Goal: Task Accomplishment & Management: Manage account settings

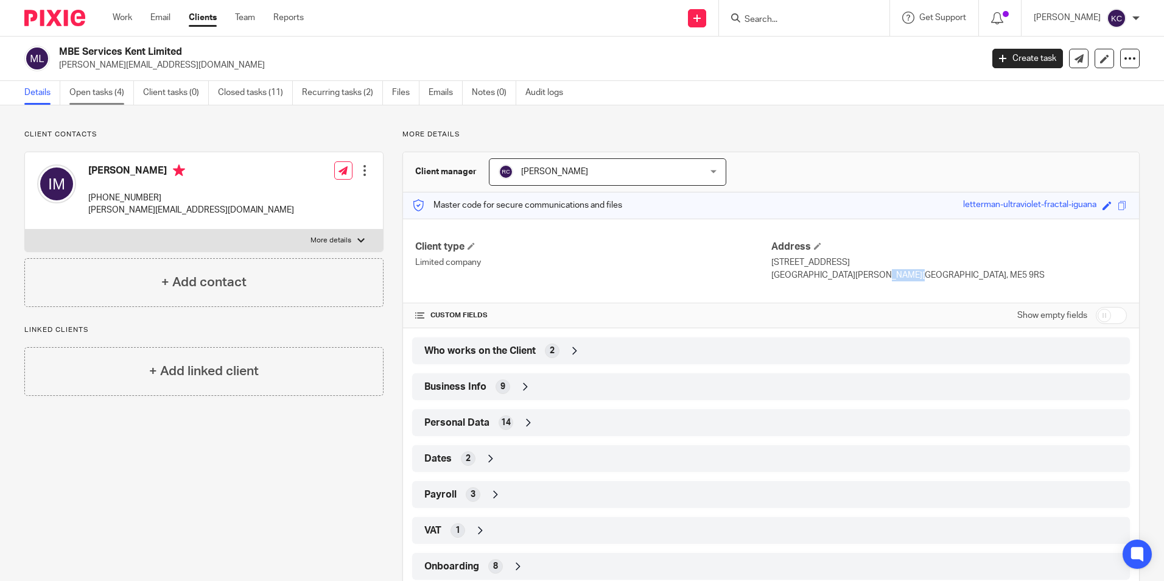
click at [85, 94] on link "Open tasks (4)" at bounding box center [101, 93] width 65 height 24
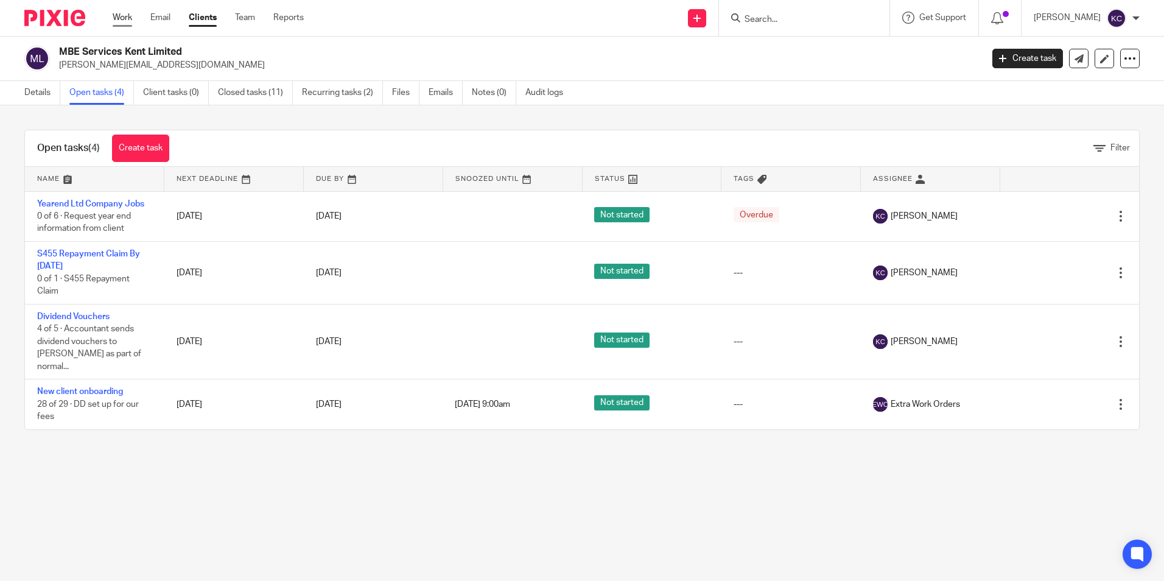
click at [126, 15] on link "Work" at bounding box center [122, 18] width 19 height 12
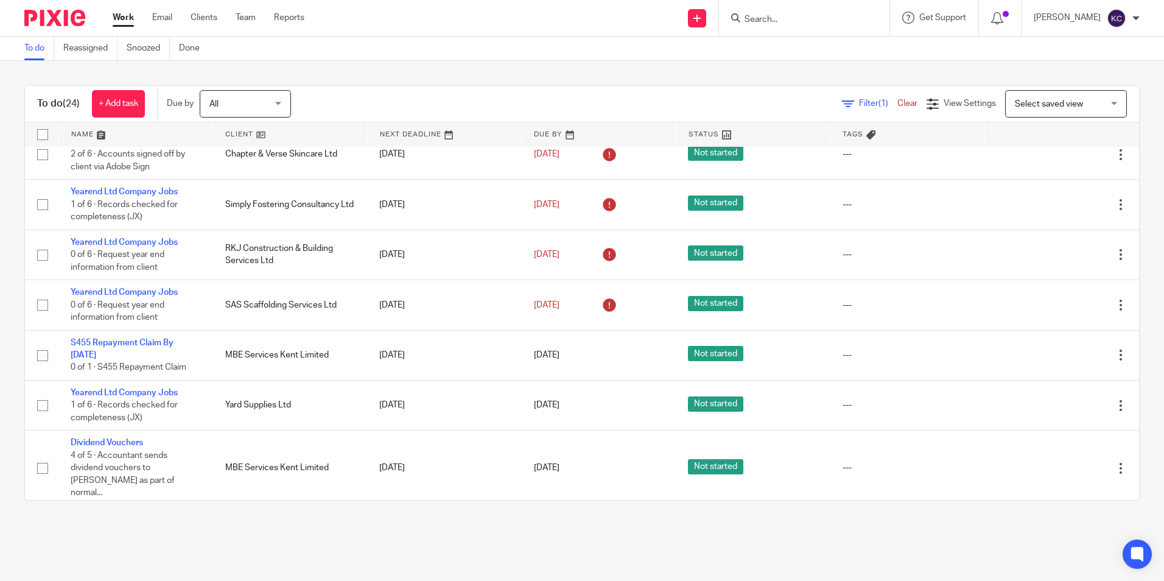
scroll to position [810, 0]
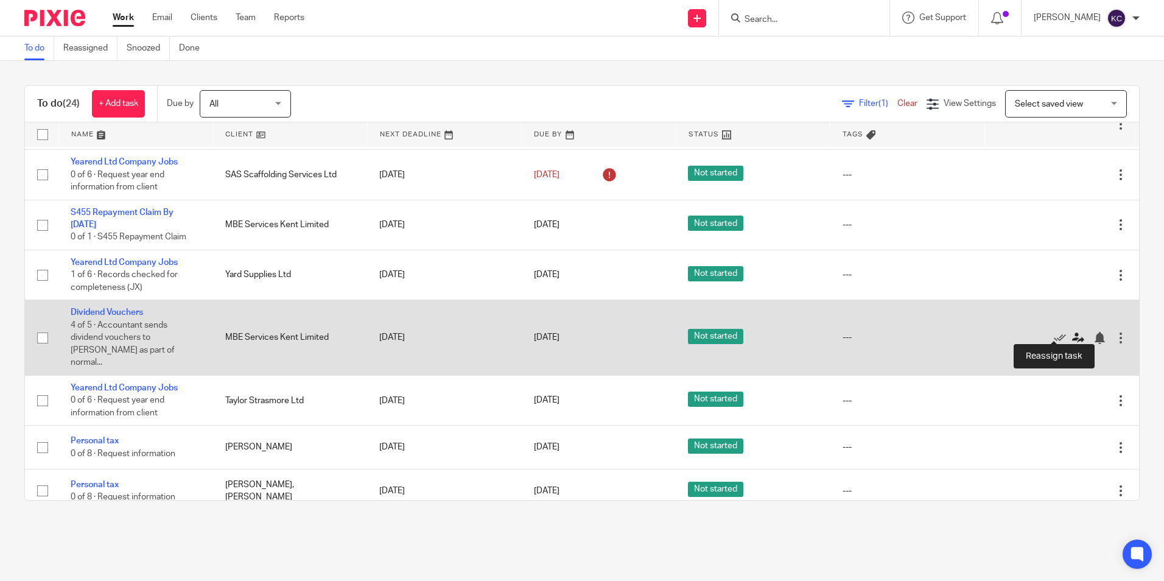
click at [1072, 332] on icon at bounding box center [1078, 338] width 12 height 12
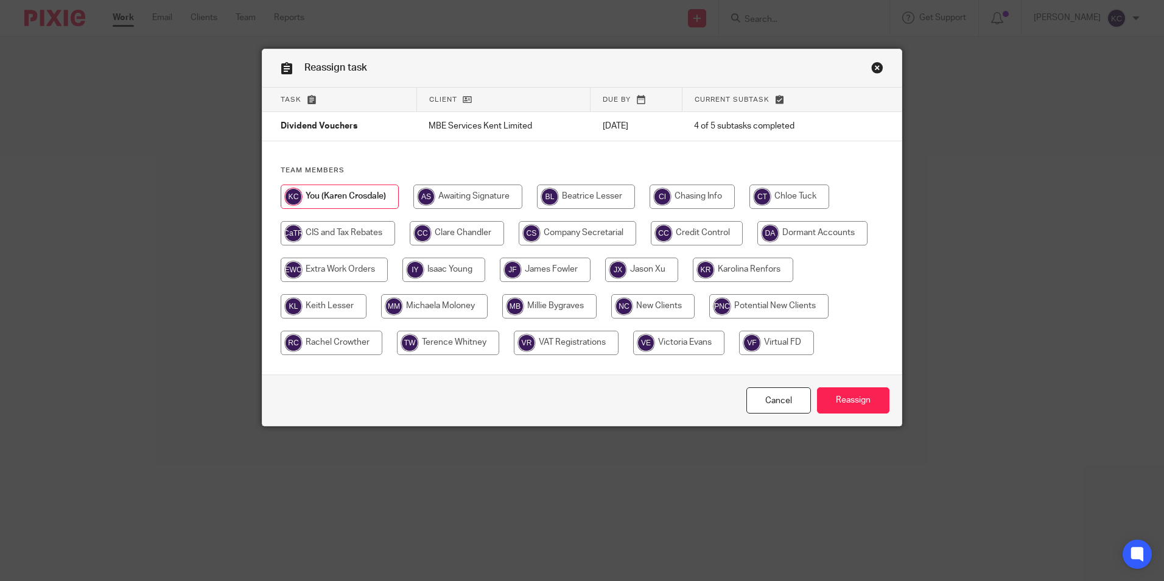
click at [453, 231] on input "radio" at bounding box center [457, 233] width 94 height 24
radio input "true"
click at [848, 401] on input "Reassign" at bounding box center [853, 400] width 72 height 26
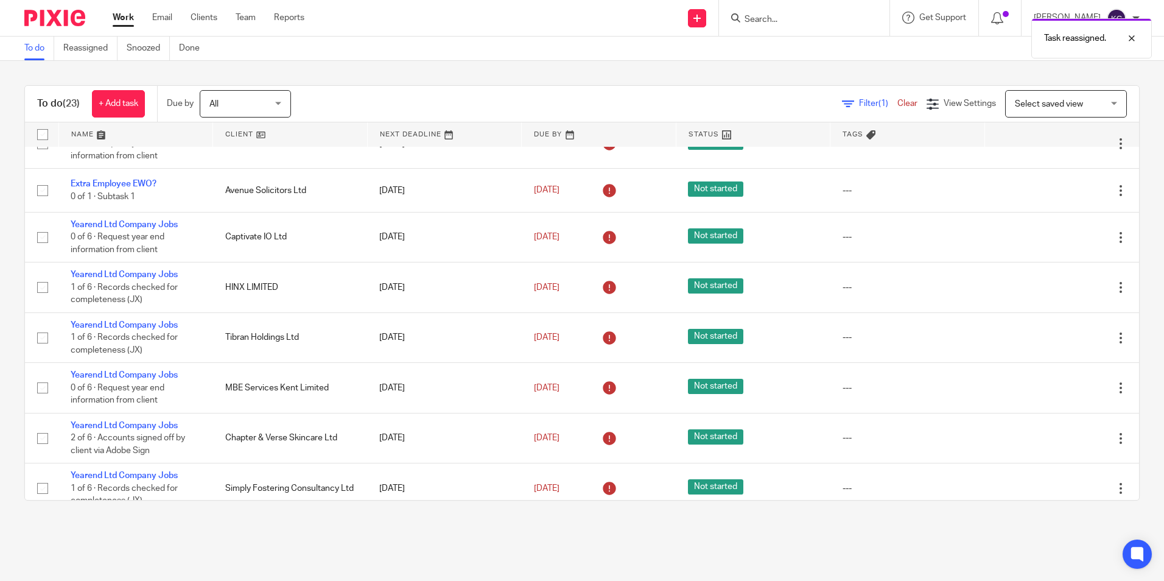
scroll to position [414, 0]
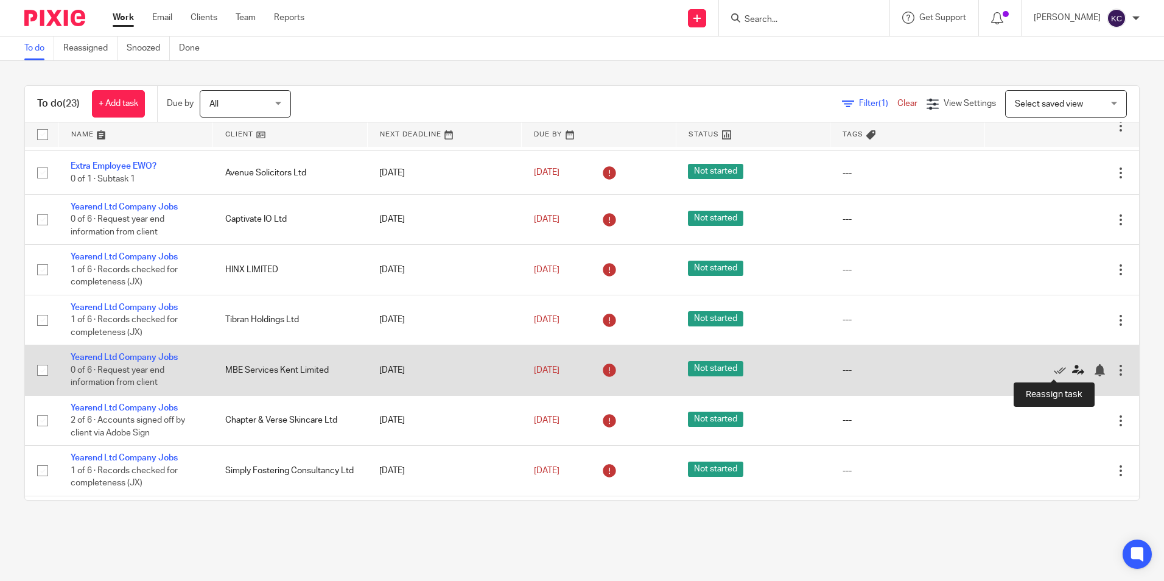
click at [1072, 369] on icon at bounding box center [1078, 370] width 12 height 12
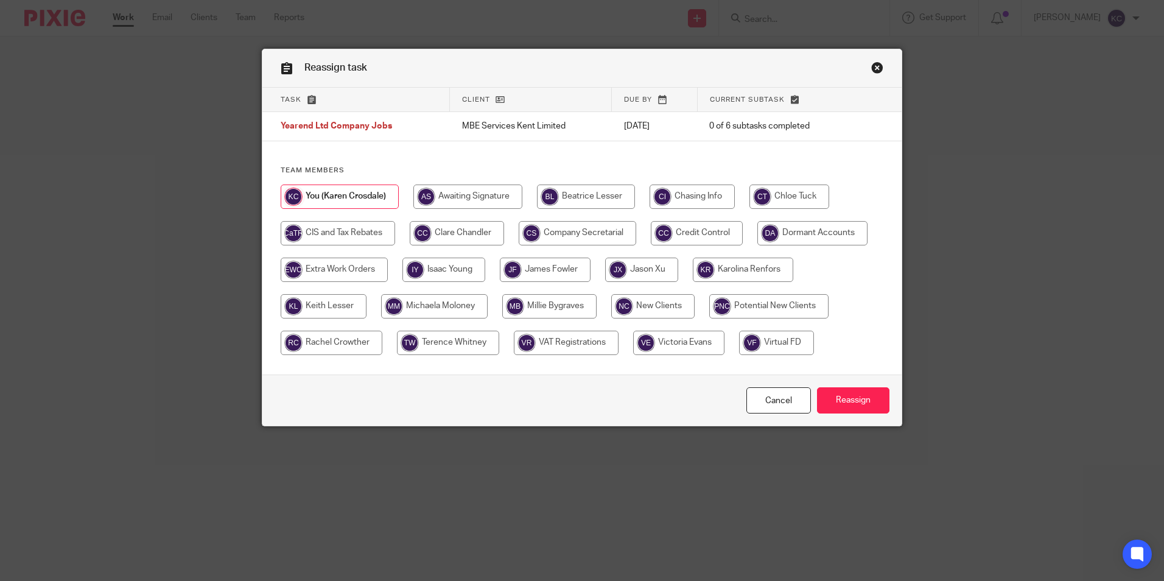
click at [441, 232] on input "radio" at bounding box center [457, 233] width 94 height 24
radio input "true"
click at [850, 395] on input "Reassign" at bounding box center [853, 400] width 72 height 26
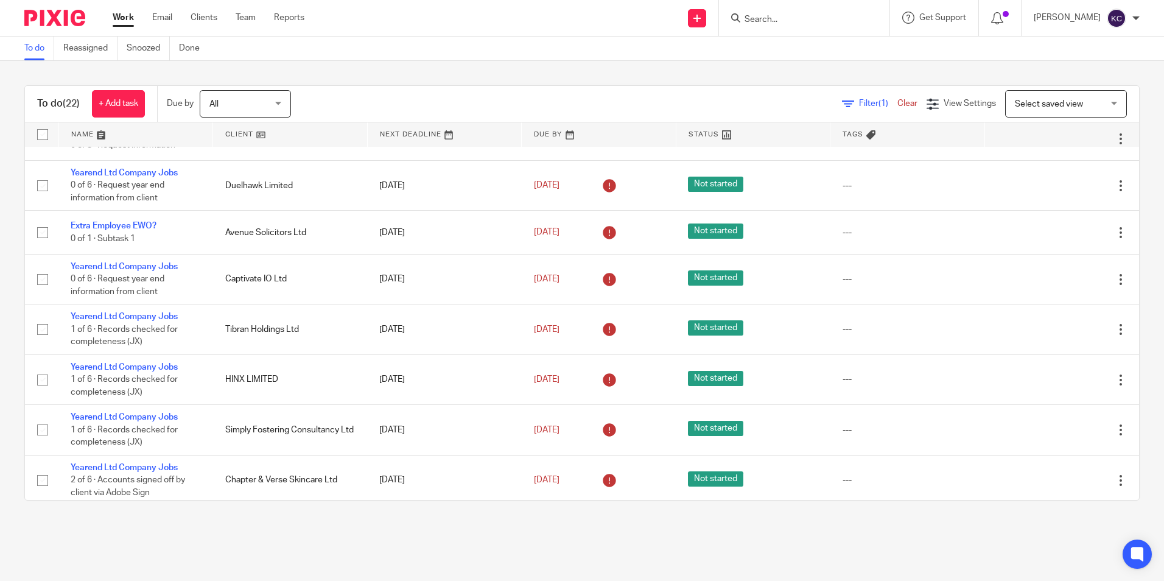
scroll to position [352, 0]
